Goal: Find specific page/section: Find specific page/section

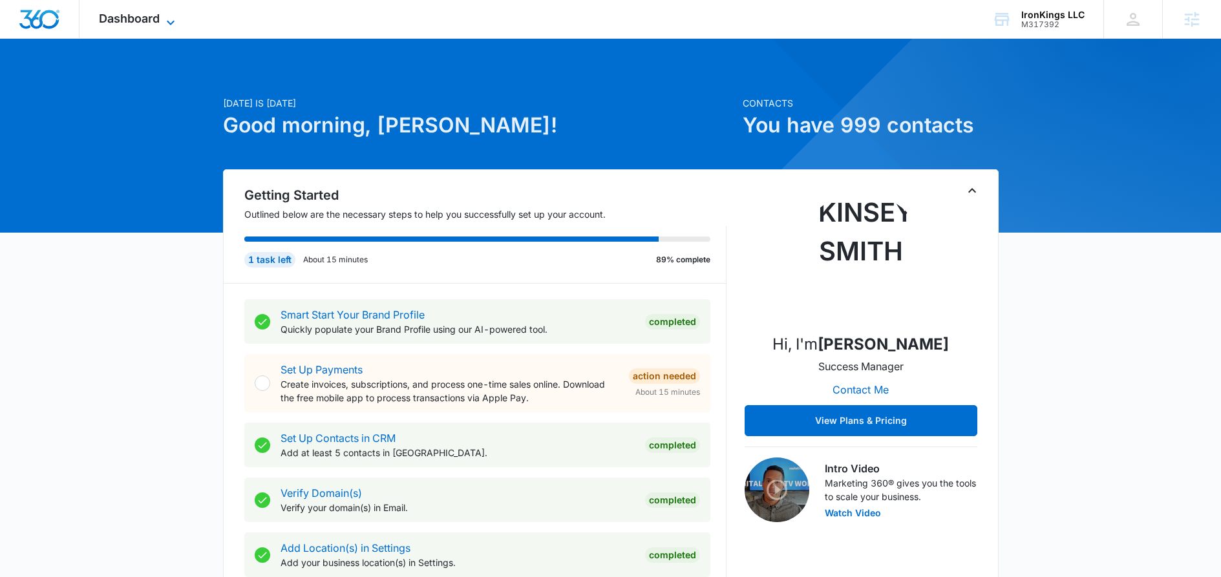
click at [167, 16] on icon at bounding box center [171, 23] width 16 height 16
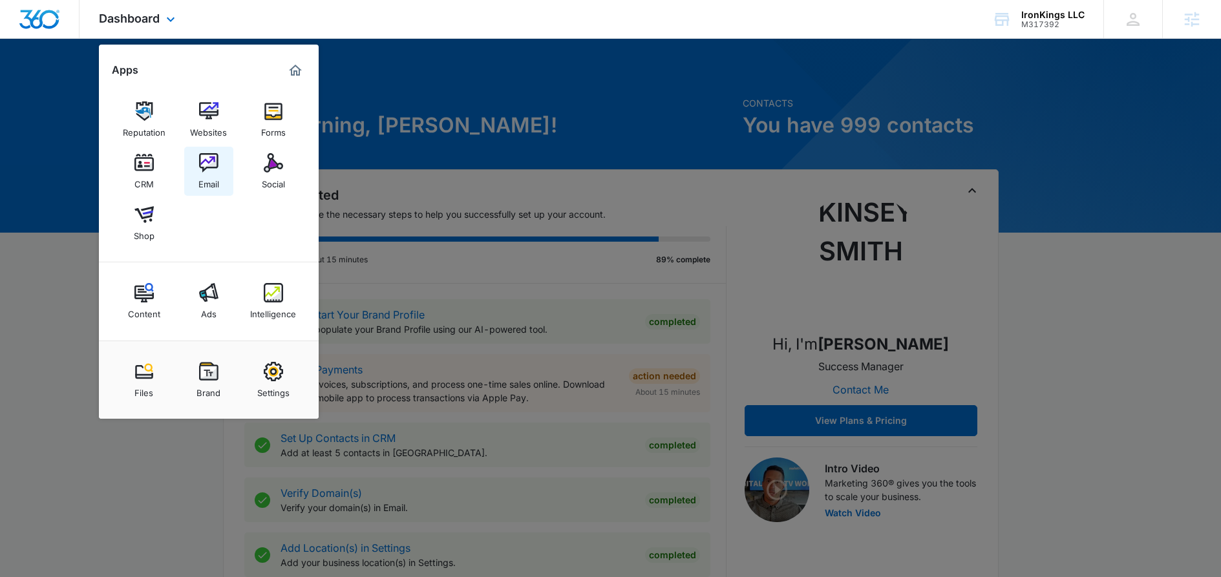
click at [199, 173] on div "Email" at bounding box center [208, 181] width 21 height 17
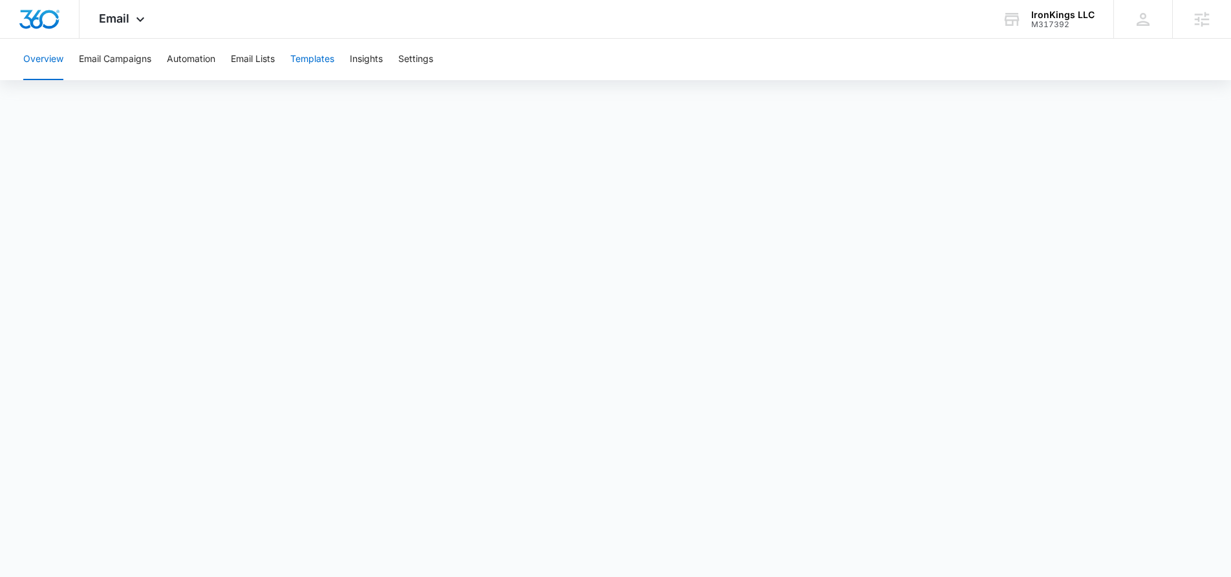
click at [317, 63] on button "Templates" at bounding box center [312, 59] width 44 height 41
